Goal: Check status: Check status

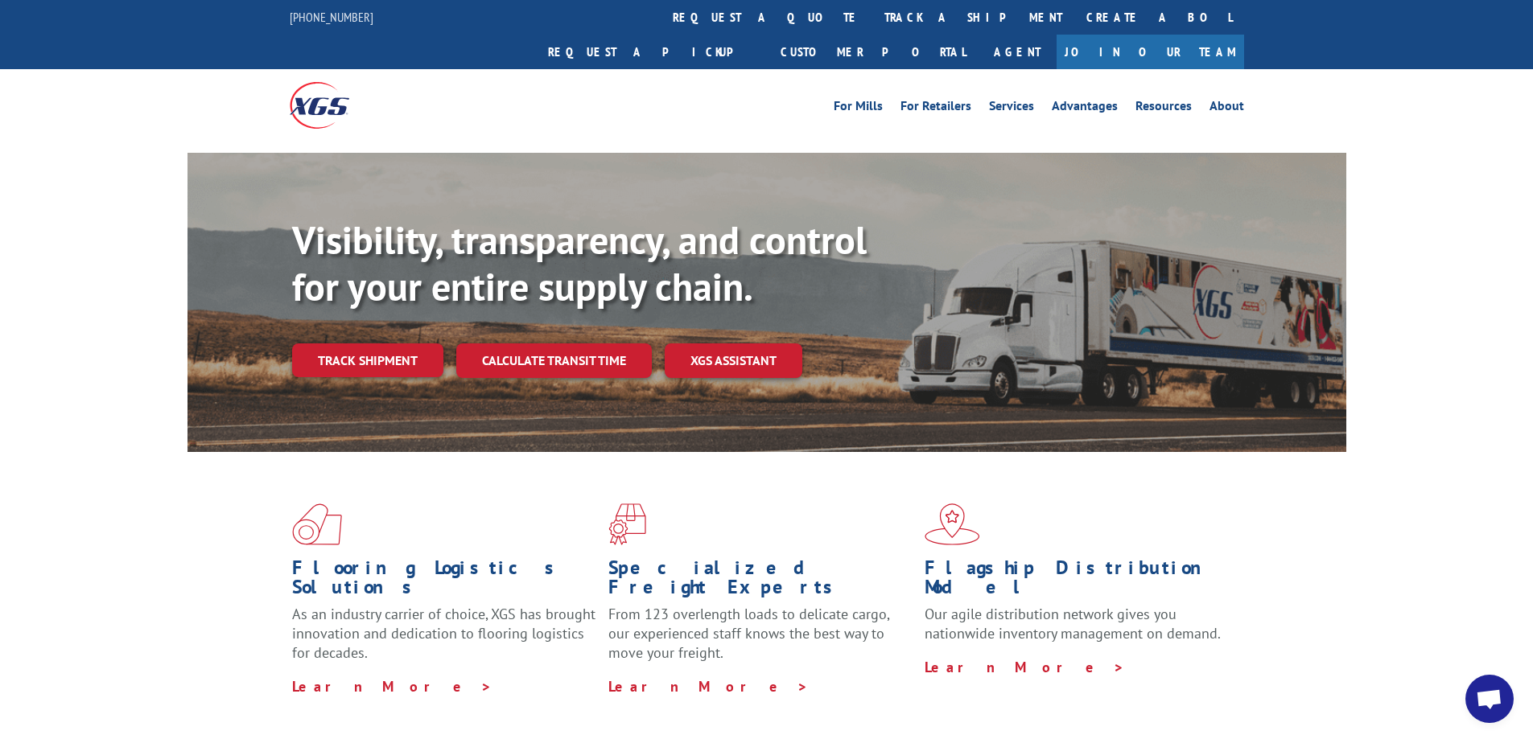
click at [872, 14] on link "track a shipment" at bounding box center [973, 17] width 202 height 35
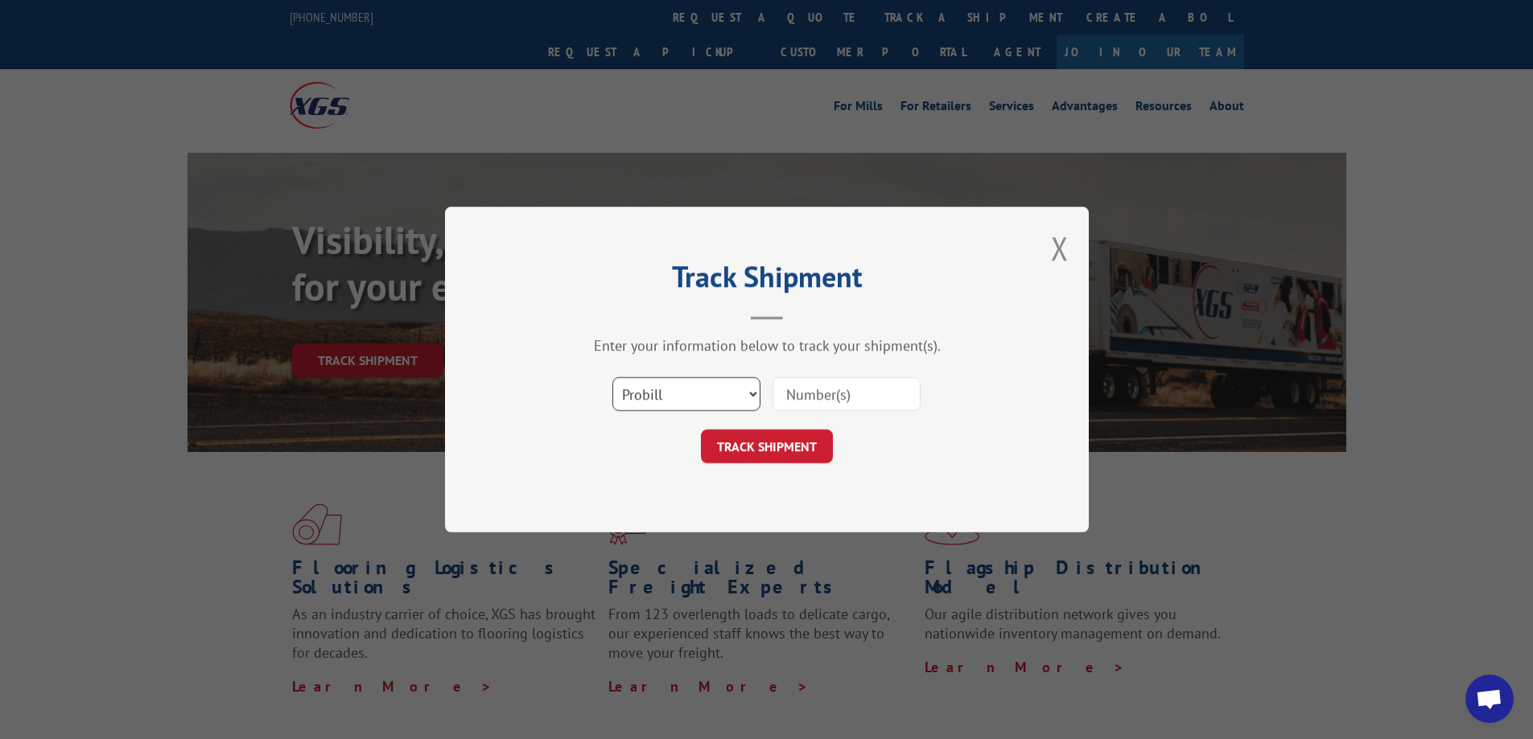
click at [751, 394] on select "Select category... Probill BOL PO" at bounding box center [686, 394] width 148 height 34
select select "bol"
click at [612, 377] on select "Select category... Probill BOL PO" at bounding box center [686, 394] width 148 height 34
click at [803, 393] on input at bounding box center [846, 394] width 148 height 34
paste input "6008531"
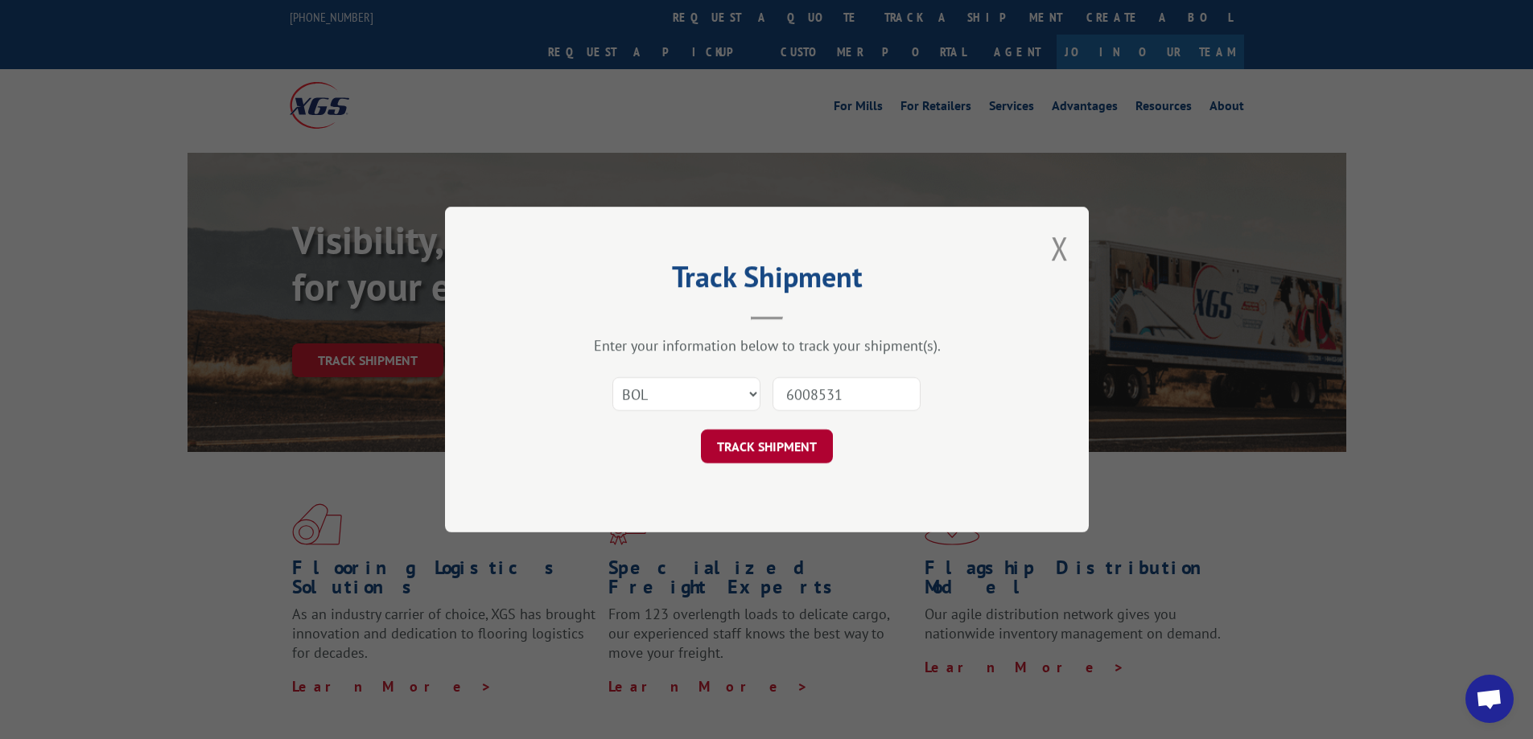
type input "6008531"
click at [773, 447] on button "TRACK SHIPMENT" at bounding box center [767, 447] width 132 height 34
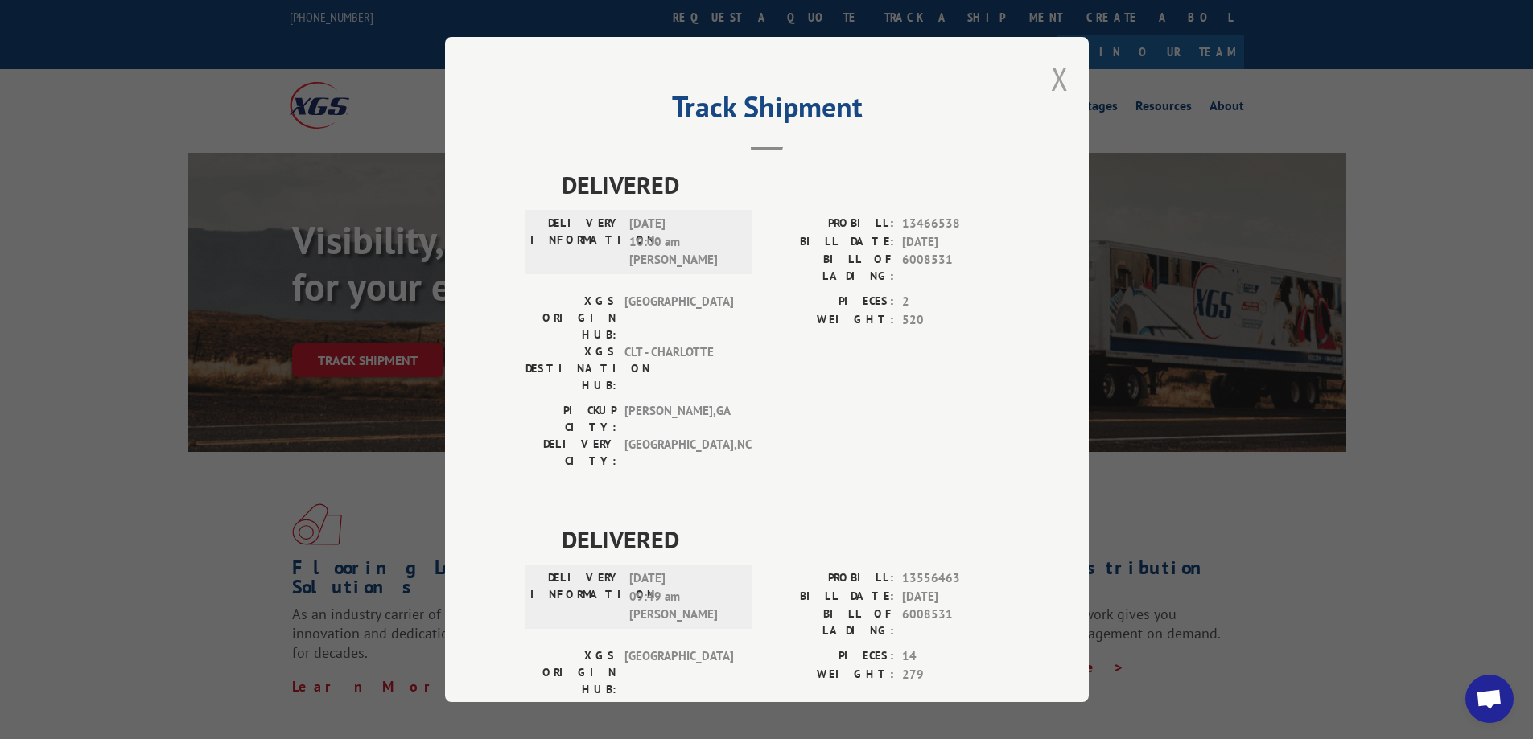
click at [1051, 79] on button "Close modal" at bounding box center [1060, 78] width 18 height 43
